Goal: Information Seeking & Learning: Learn about a topic

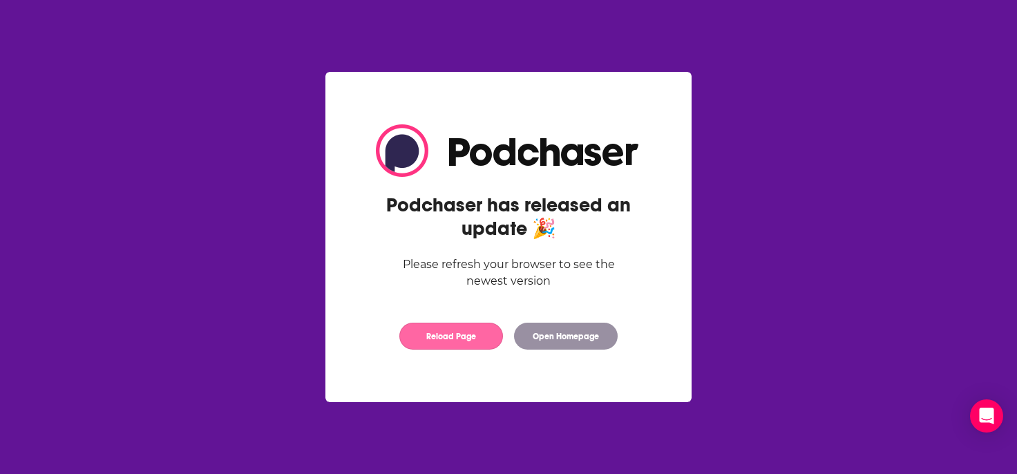
click at [445, 338] on button "Reload Page" at bounding box center [451, 336] width 104 height 27
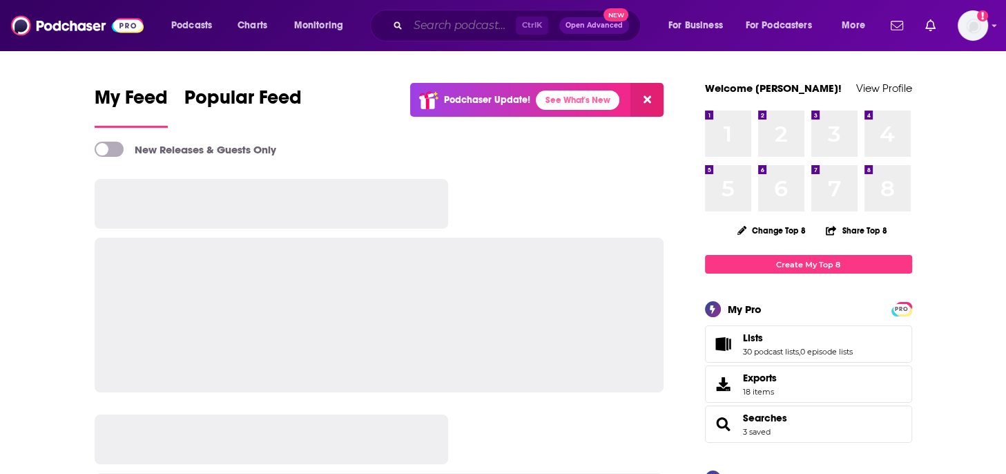
click at [457, 21] on input "Search podcasts, credits, & more..." at bounding box center [462, 26] width 108 height 22
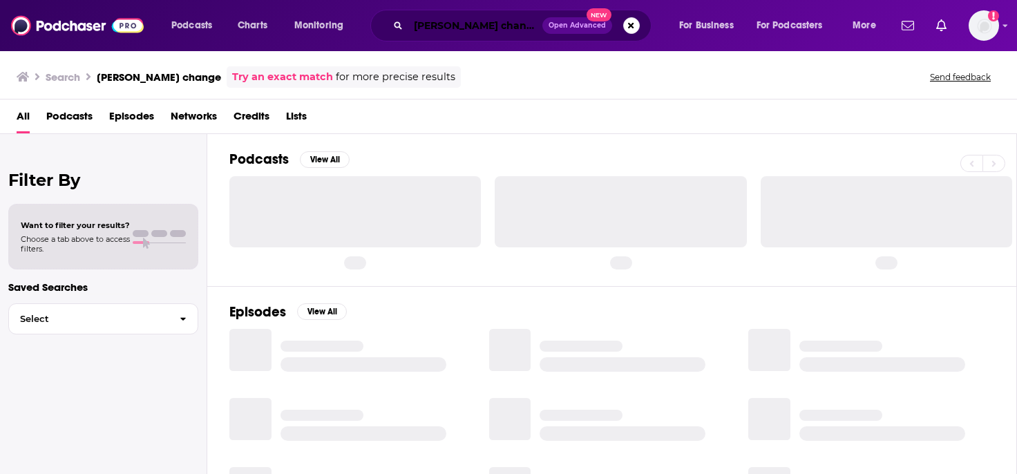
click at [499, 26] on input "[PERSON_NAME] change" at bounding box center [475, 26] width 134 height 22
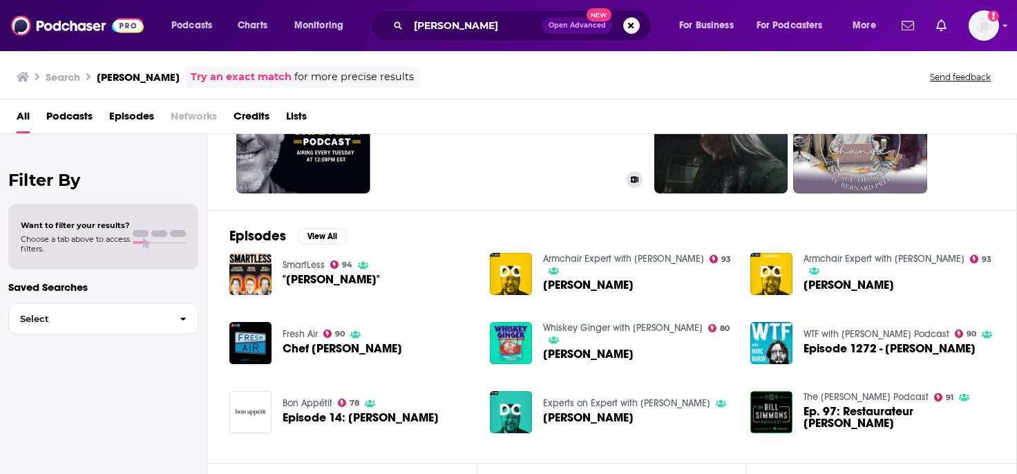
scroll to position [207, 0]
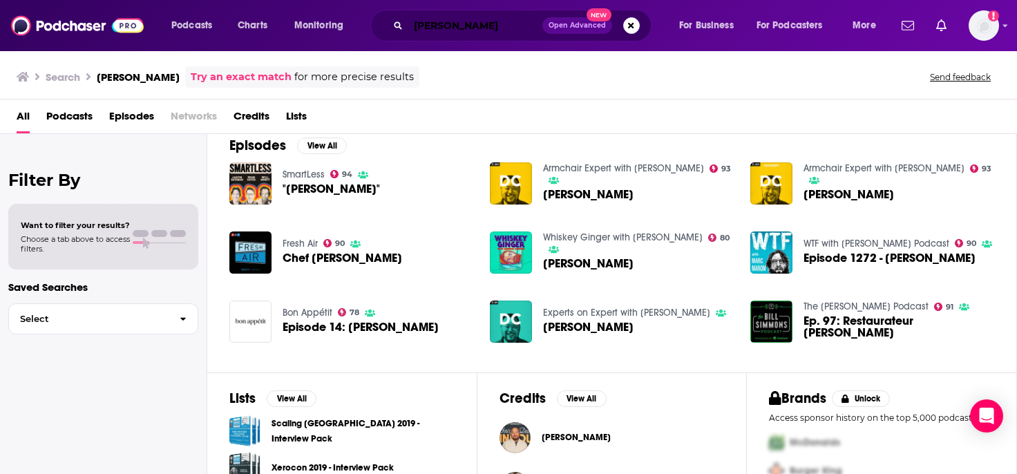
click at [441, 25] on input "[PERSON_NAME]" at bounding box center [475, 26] width 134 height 22
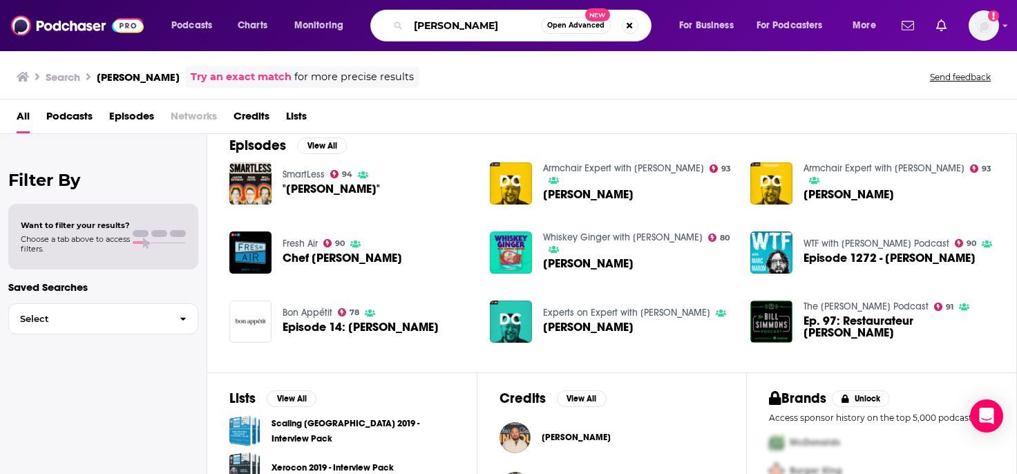
type input "[PERSON_NAME]"
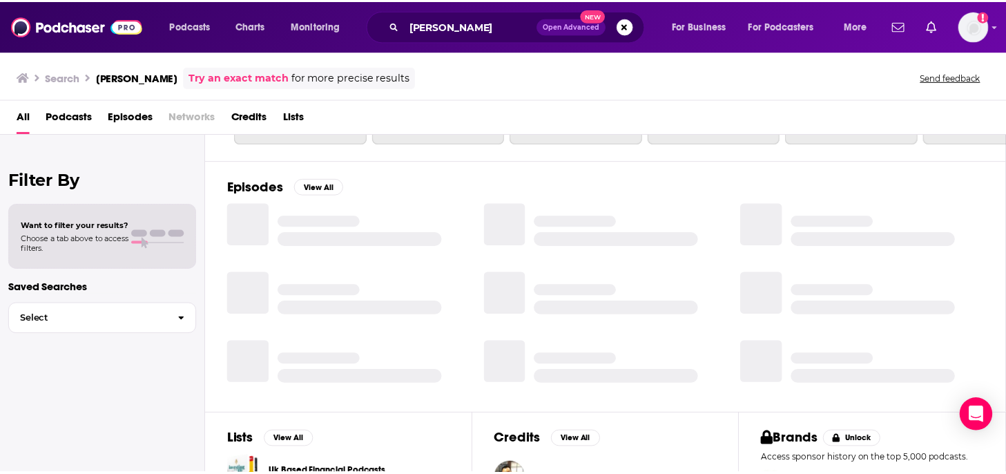
scroll to position [207, 0]
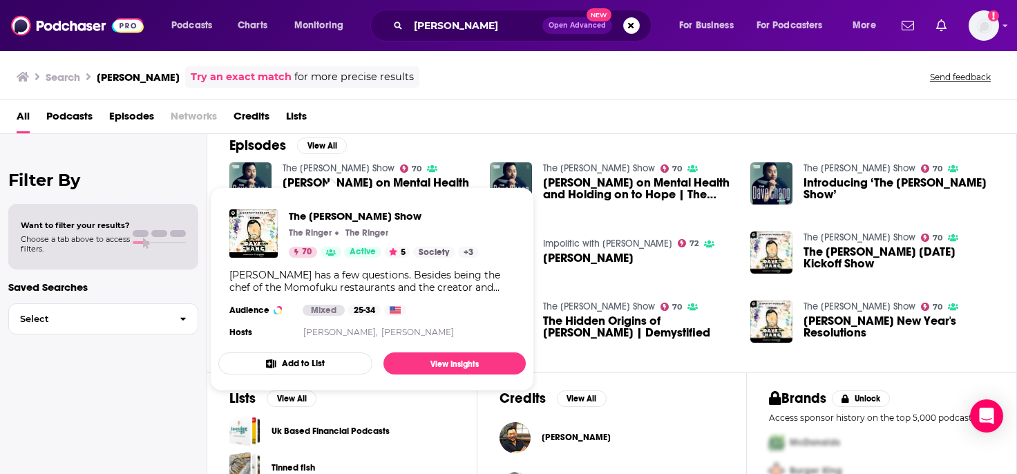
click at [342, 166] on link "The [PERSON_NAME] Show" at bounding box center [338, 168] width 112 height 12
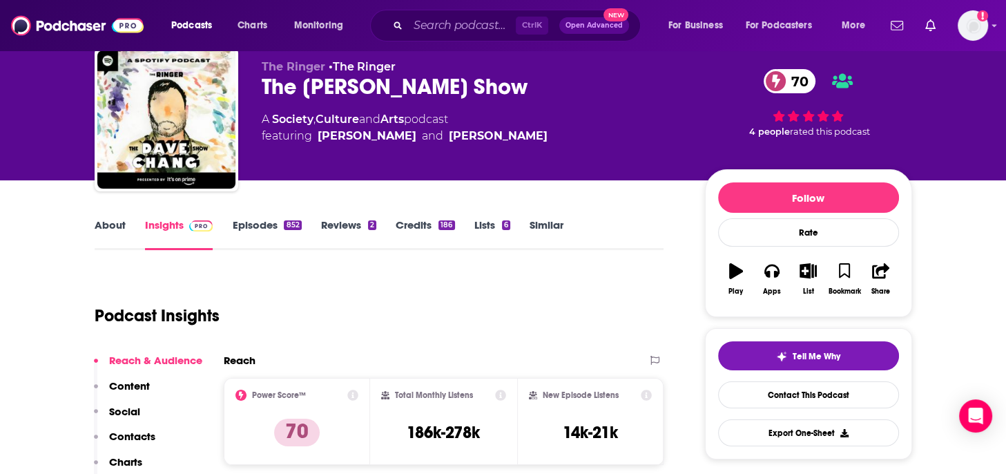
scroll to position [69, 0]
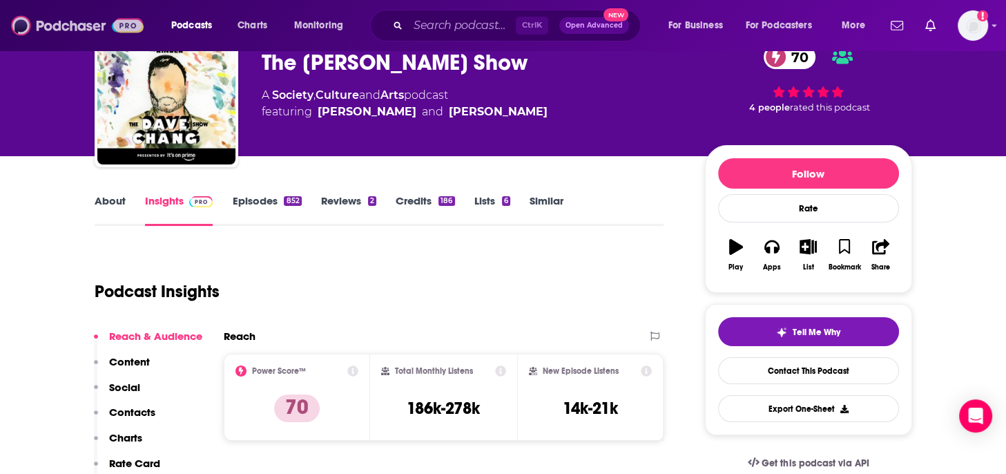
click at [75, 26] on img at bounding box center [77, 25] width 133 height 26
